Goal: Task Accomplishment & Management: Use online tool/utility

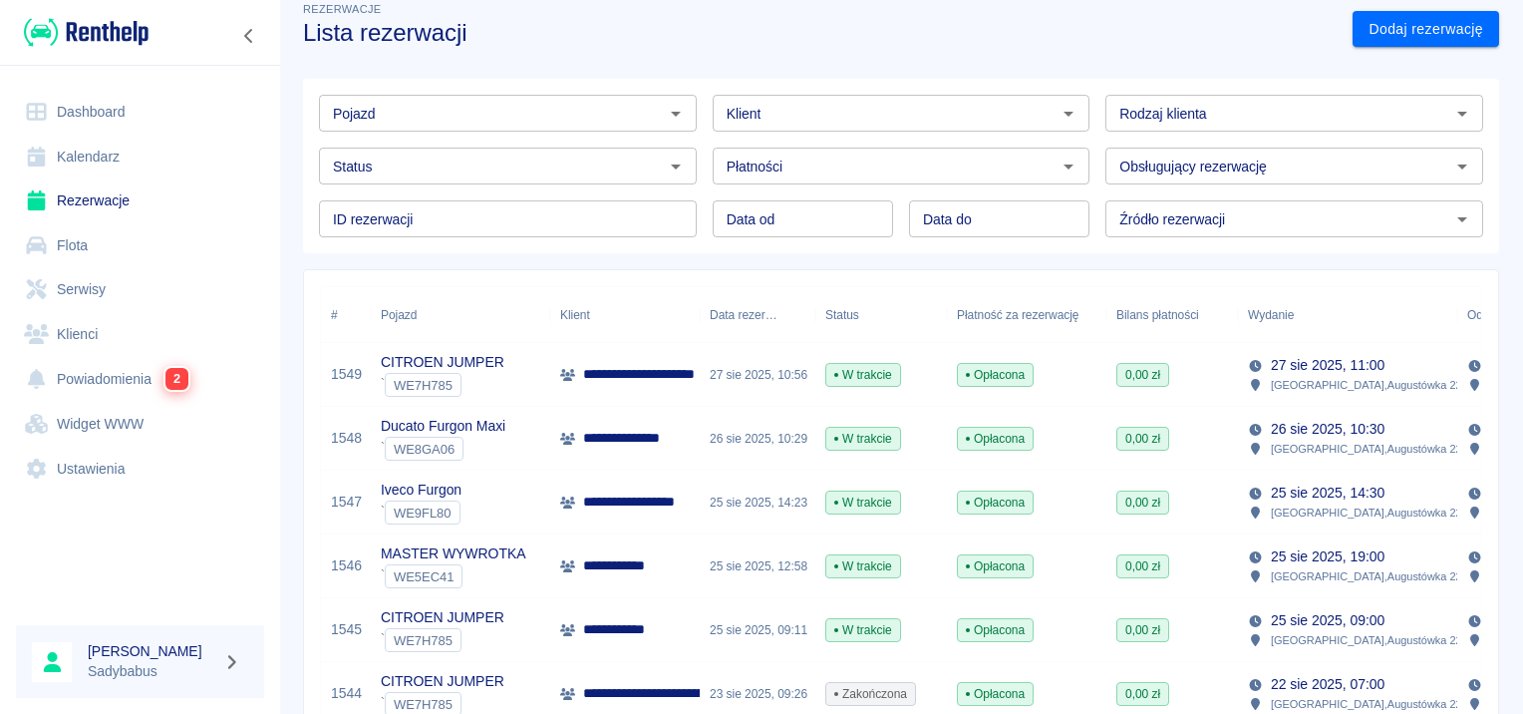
scroll to position [100, 0]
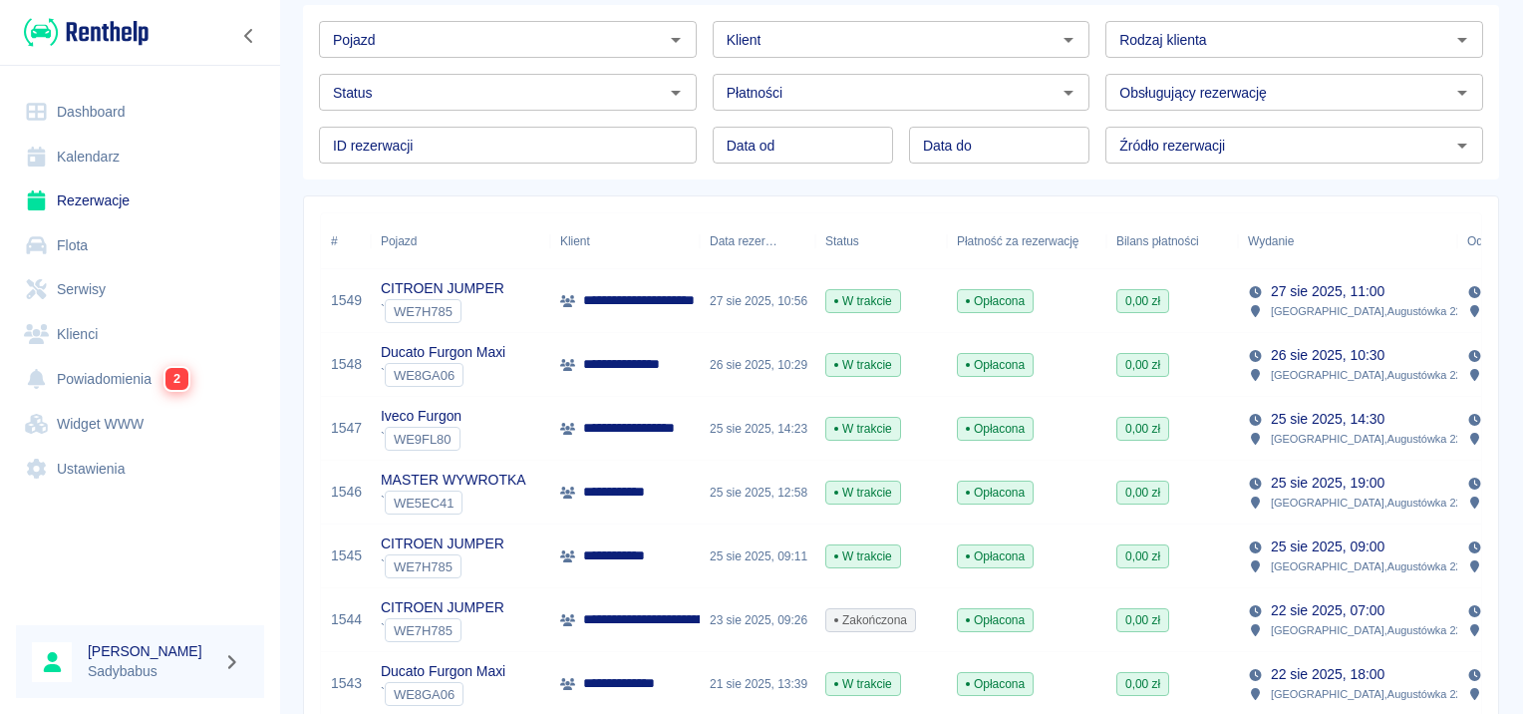
click at [686, 428] on p "**********" at bounding box center [647, 428] width 129 height 21
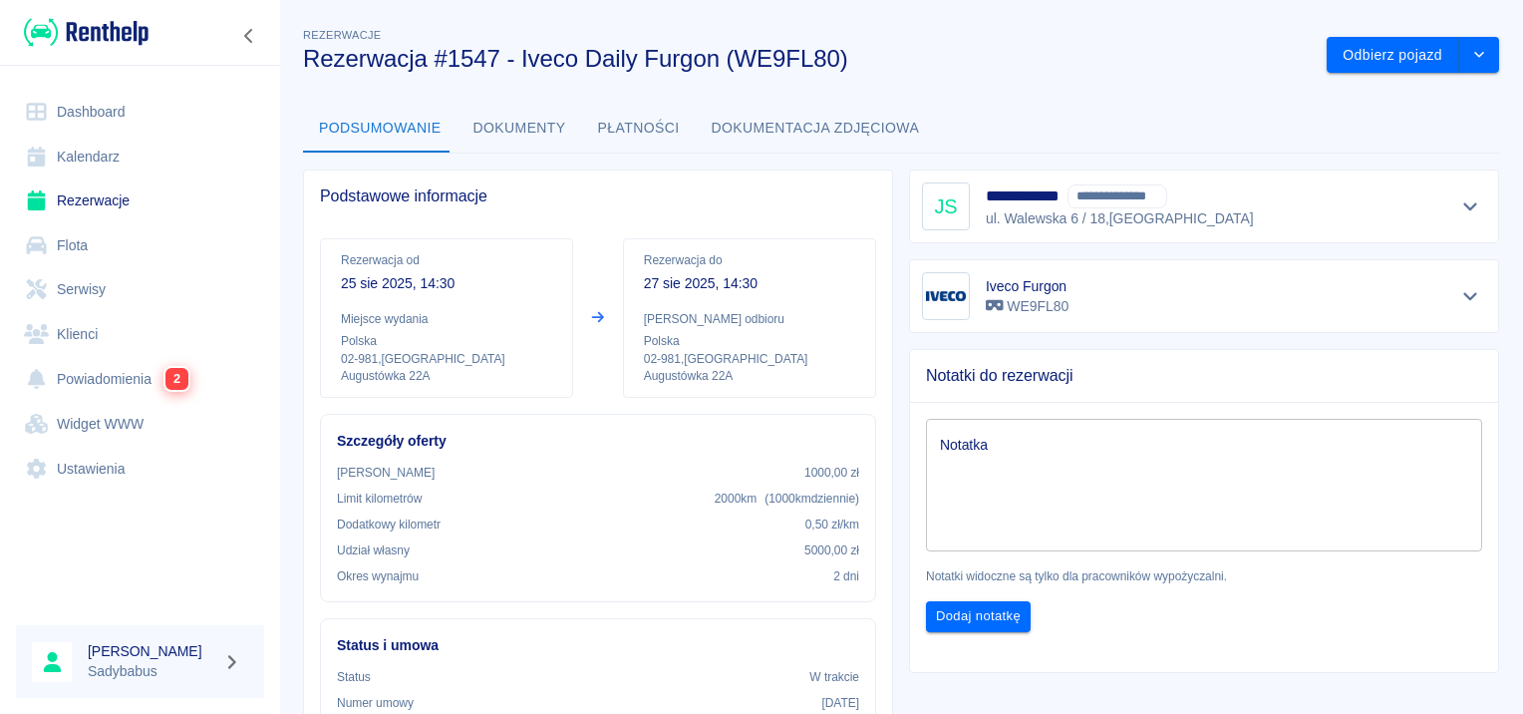
click at [72, 184] on link "Rezerwacje" at bounding box center [140, 200] width 248 height 45
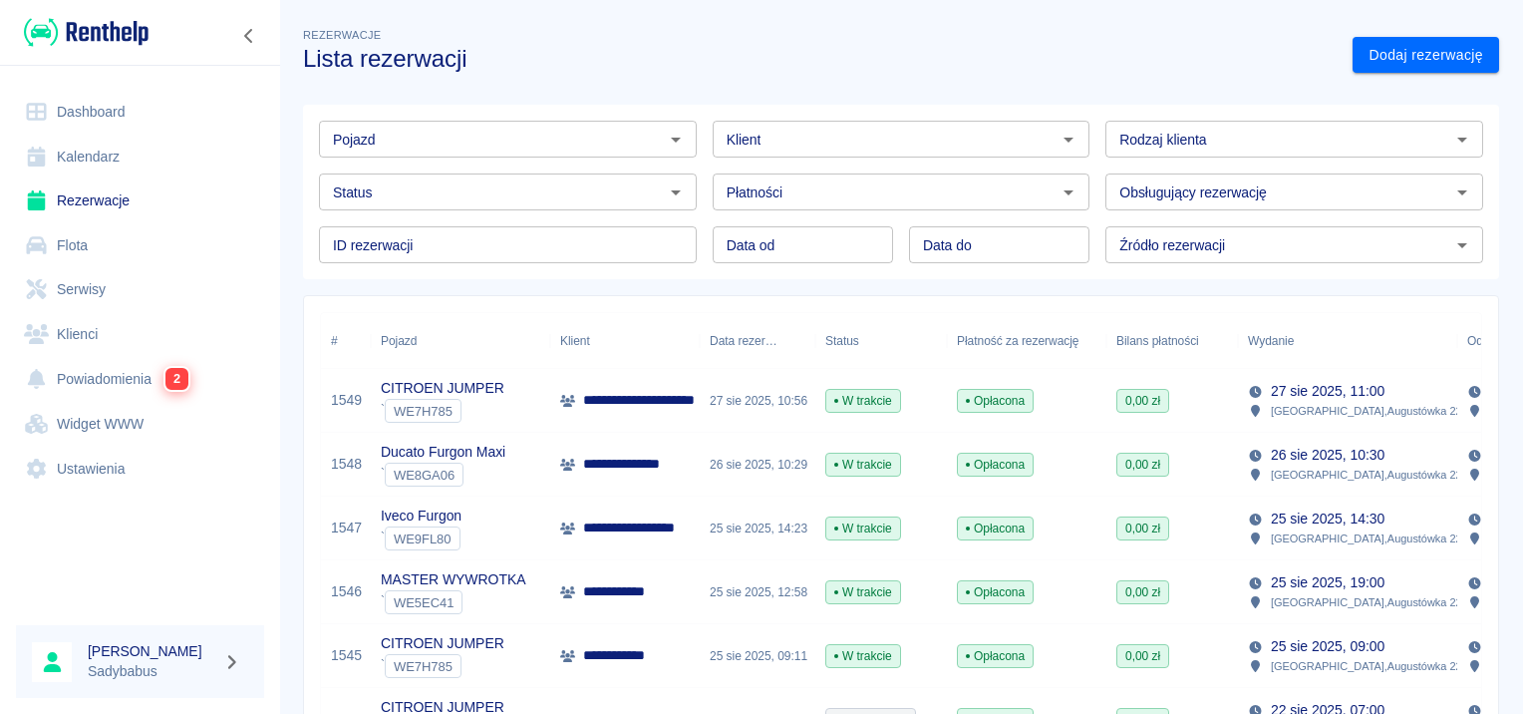
click at [435, 128] on input "Pojazd" at bounding box center [491, 139] width 333 height 25
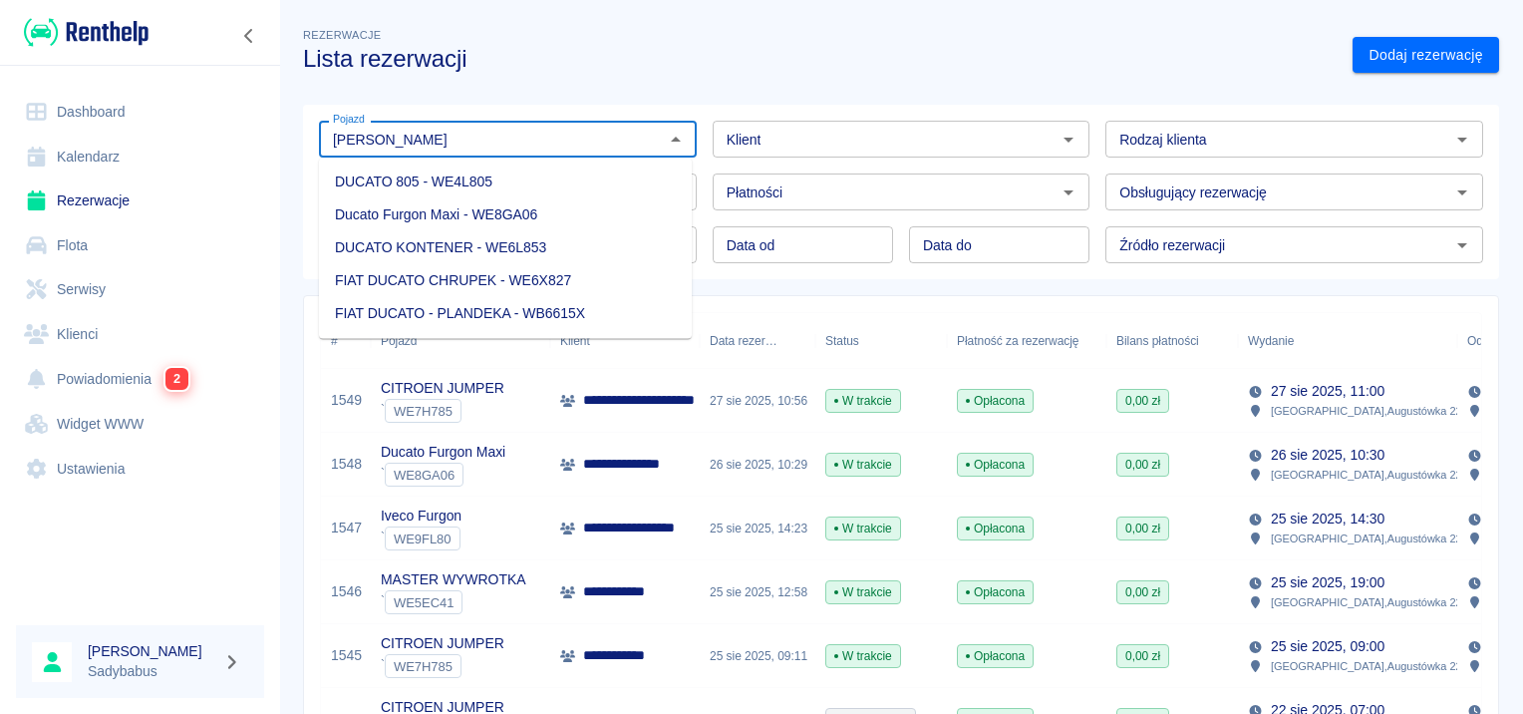
type input "[PERSON_NAME]"
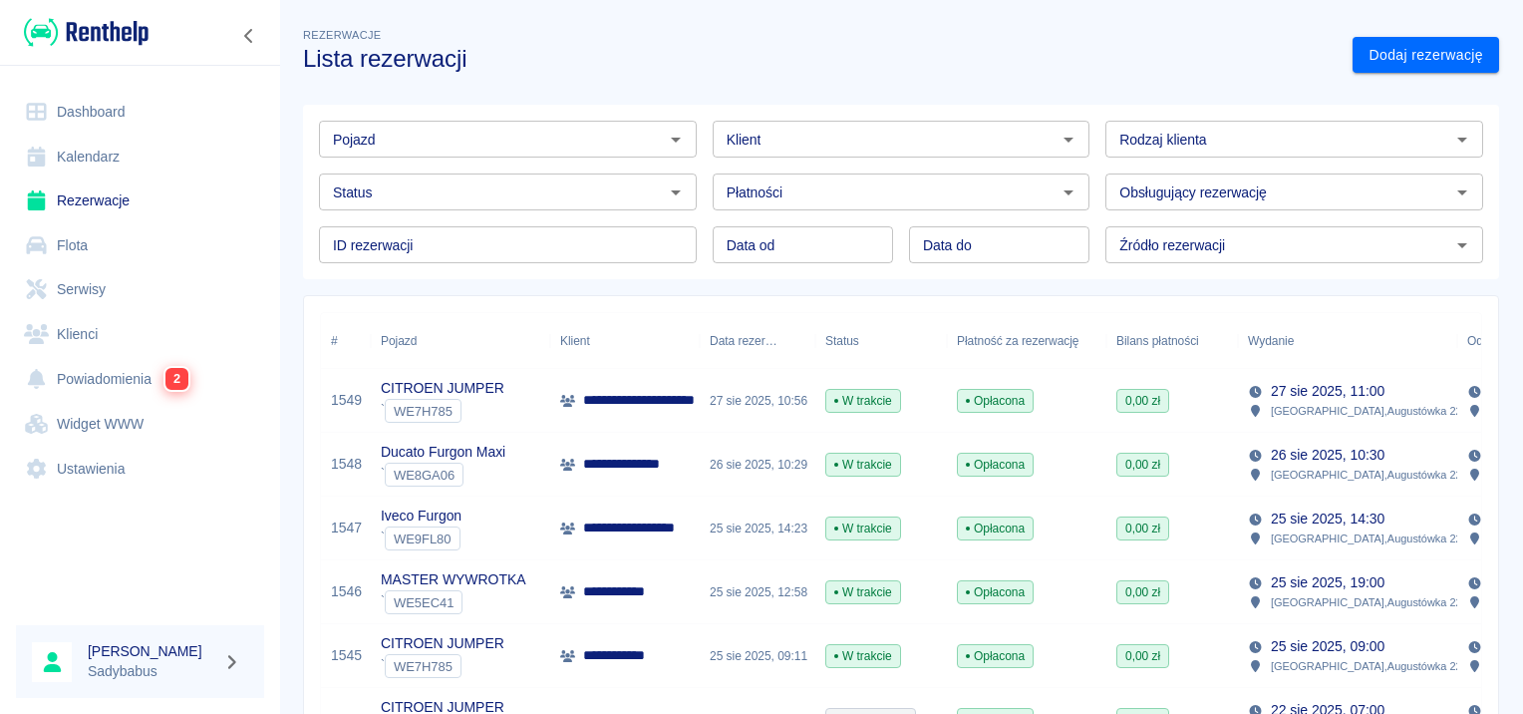
click at [703, 64] on h3 "Lista rezerwacji" at bounding box center [820, 59] width 1034 height 28
